Goal: Task Accomplishment & Management: Use online tool/utility

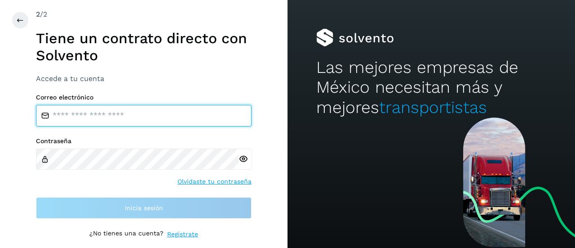
click at [77, 117] on input "email" at bounding box center [144, 116] width 216 height 22
type input "**********"
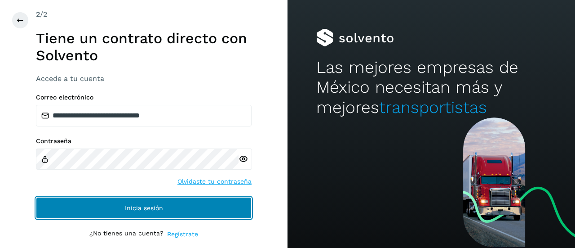
click at [140, 208] on span "Inicia sesión" at bounding box center [144, 207] width 38 height 6
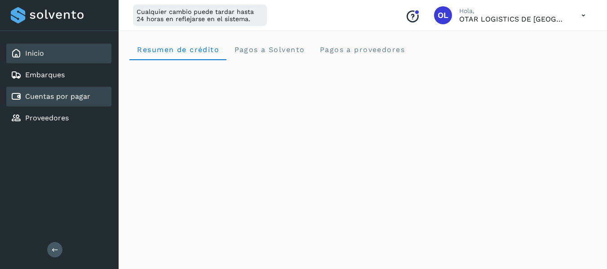
click at [73, 98] on link "Cuentas por pagar" at bounding box center [57, 96] width 65 height 9
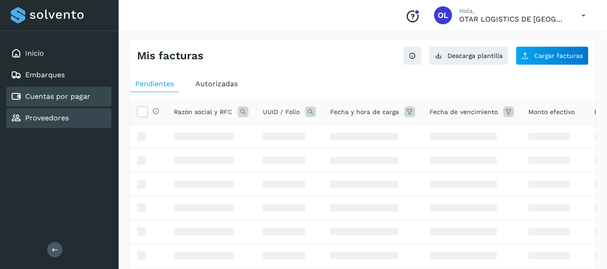
click at [64, 120] on link "Proveedores" at bounding box center [47, 118] width 44 height 9
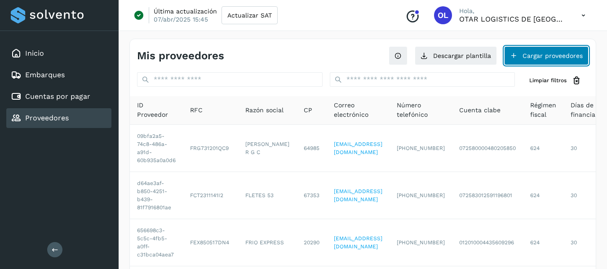
click at [546, 53] on button "Cargar proveedores" at bounding box center [546, 55] width 84 height 19
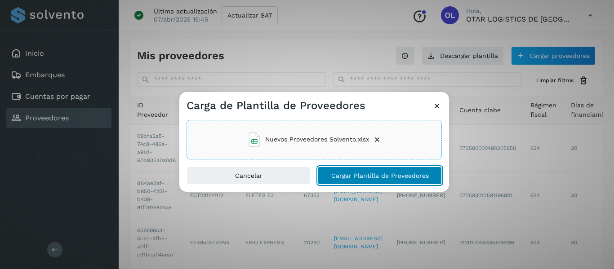
click at [375, 177] on span "Cargar Plantilla de Proveedores" at bounding box center [379, 176] width 97 height 6
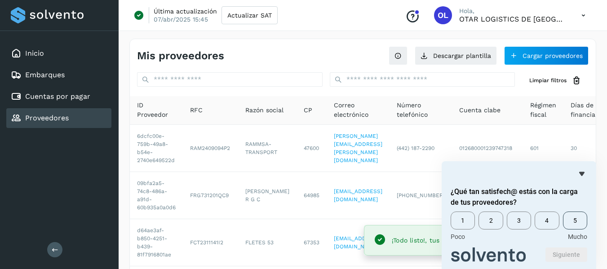
click at [575, 218] on span "5" at bounding box center [575, 221] width 24 height 18
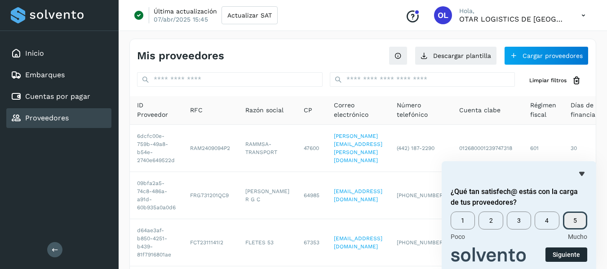
click at [575, 247] on button "Siguiente" at bounding box center [566, 255] width 42 height 14
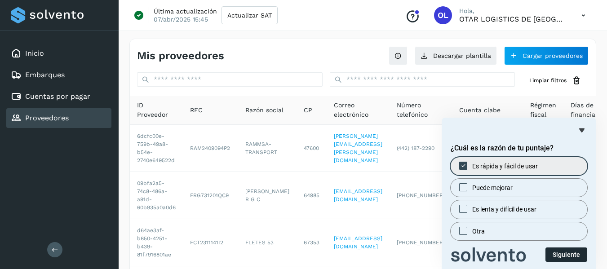
click at [567, 247] on button "Siguiente" at bounding box center [566, 255] width 42 height 14
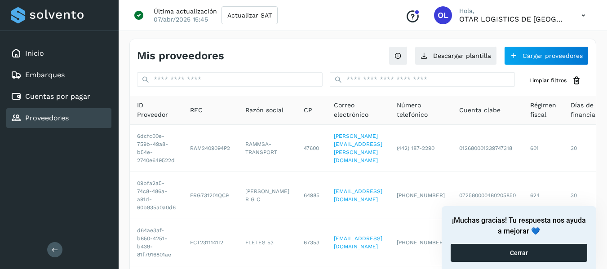
click at [530, 247] on button "Cerrar" at bounding box center [519, 253] width 137 height 18
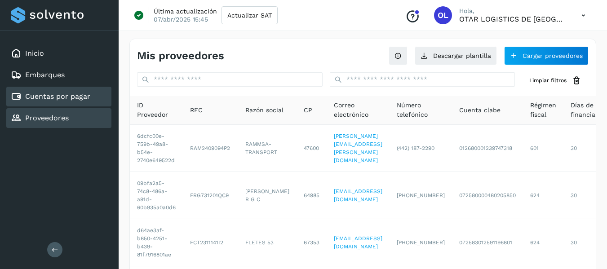
click at [66, 99] on link "Cuentas por pagar" at bounding box center [57, 96] width 65 height 9
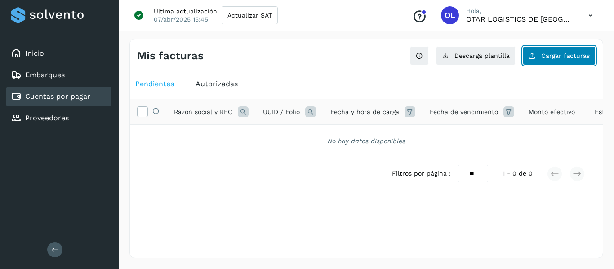
click at [559, 59] on span "Cargar facturas" at bounding box center [565, 56] width 49 height 6
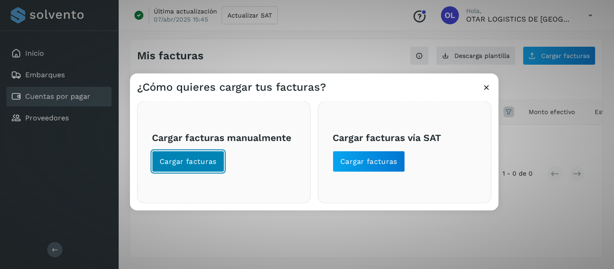
click at [199, 164] on span "Cargar facturas" at bounding box center [187, 161] width 57 height 10
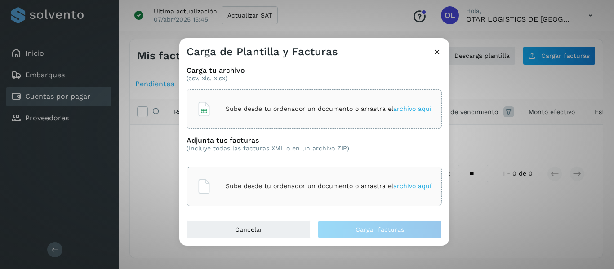
click at [409, 107] on span "archivo aquí" at bounding box center [412, 108] width 38 height 7
click at [411, 180] on div "Sube desde tu ordenador un documento o arrastra el archivo aquí" at bounding box center [314, 186] width 235 height 24
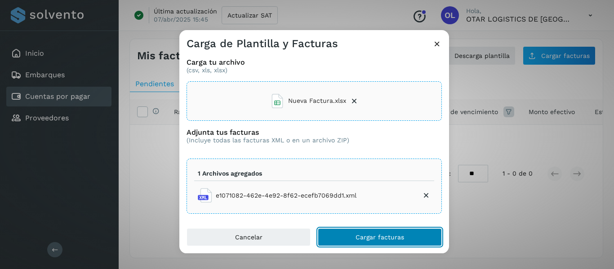
click at [386, 238] on span "Cargar facturas" at bounding box center [379, 237] width 49 height 6
click at [389, 232] on button "Cargar facturas" at bounding box center [380, 237] width 124 height 18
